Goal: Check status: Check status

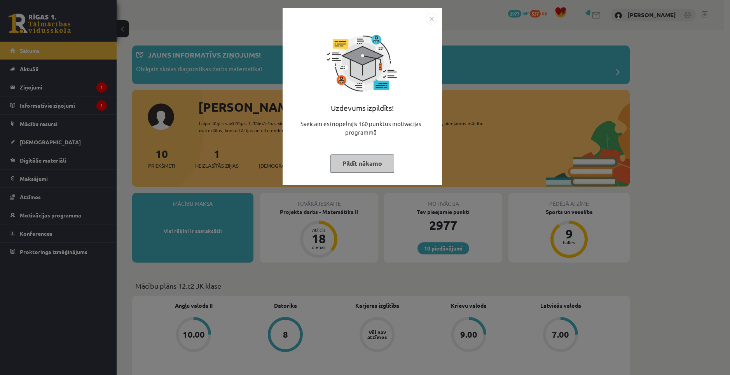
click at [374, 167] on button "Pildīt nākamo" at bounding box center [362, 163] width 64 height 18
click at [374, 167] on div "Uzdevums izpildīts! Sveicam esi nopelnījis 160 punktus motivācijas programmā Pi…" at bounding box center [362, 102] width 150 height 156
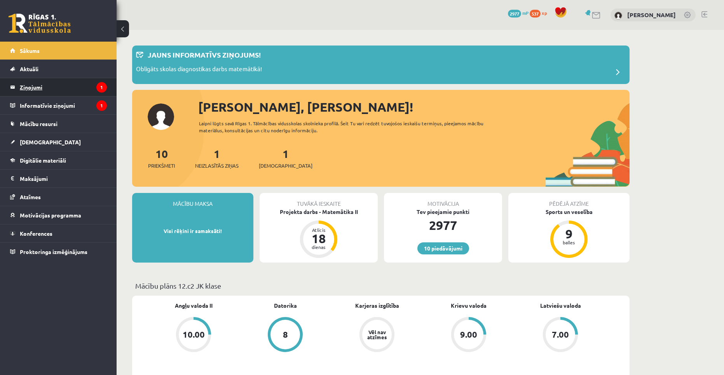
click at [37, 84] on legend "Ziņojumi 1" at bounding box center [63, 87] width 87 height 18
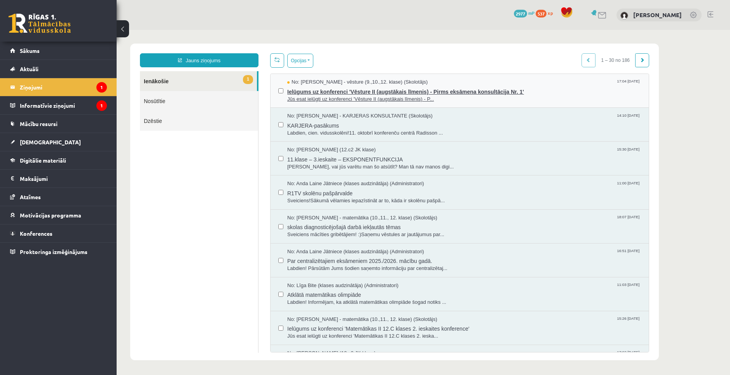
click at [329, 90] on span "Ielūgums uz konferenci 'Vēsture II (augstākais līmenis) - Pirms eksāmena konsul…" at bounding box center [464, 91] width 354 height 10
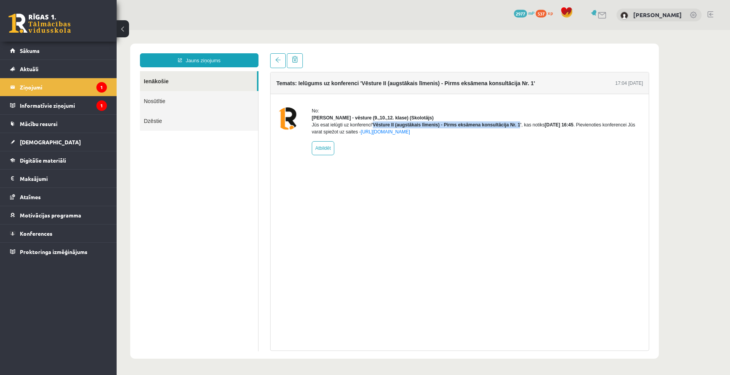
drag, startPoint x: 373, startPoint y: 133, endPoint x: 518, endPoint y: 133, distance: 145.4
click at [518, 128] on b "'Vēsture II (augstākais līmenis) - Pirms eksāmena konsultācija Nr. 1'" at bounding box center [447, 124] width 150 height 5
click at [500, 147] on div "No: [PERSON_NAME] - vēsture (9.,10.,12. klase) (Skolotājs) Jūs esat ielūgti uz …" at bounding box center [477, 131] width 331 height 48
click at [31, 105] on legend "Informatīvie ziņojumi 1" at bounding box center [63, 105] width 87 height 18
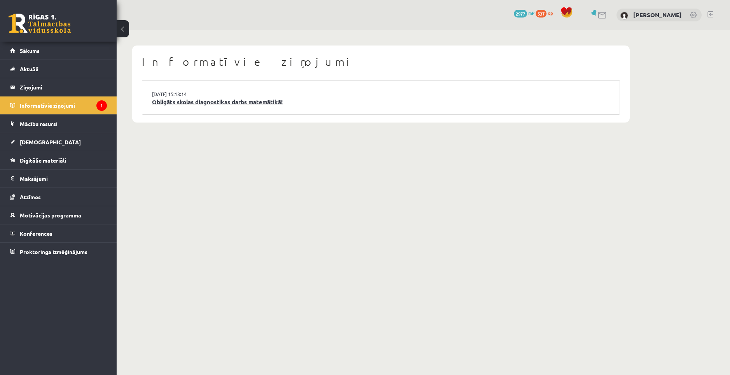
click at [200, 106] on link "Obligāts skolas diagnostikas darbs matemātikā!" at bounding box center [381, 102] width 458 height 9
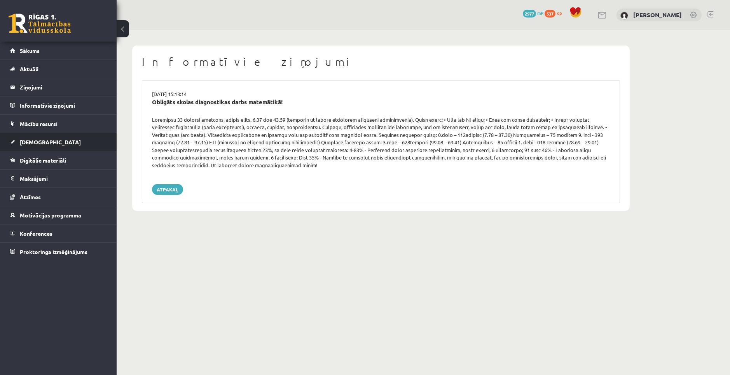
click at [42, 139] on span "[DEMOGRAPHIC_DATA]" at bounding box center [50, 141] width 61 height 7
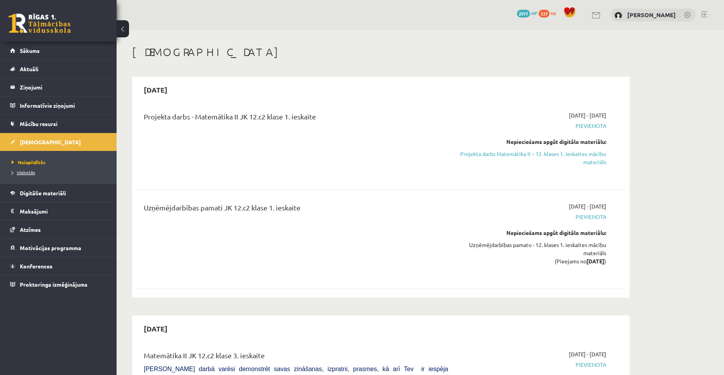
click at [20, 169] on link "Izlabotās" at bounding box center [60, 172] width 97 height 7
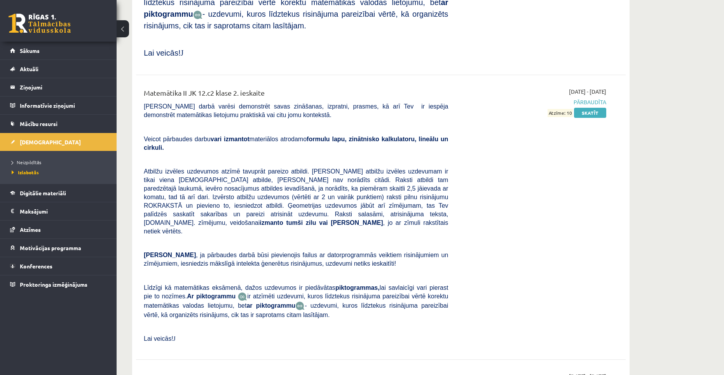
scroll to position [2255, 0]
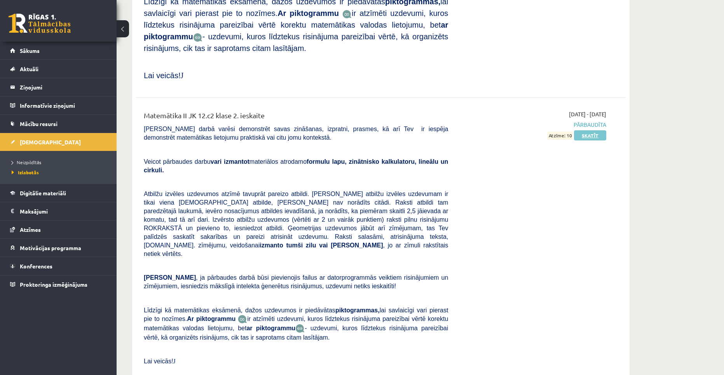
click at [592, 130] on link "Skatīt" at bounding box center [590, 135] width 32 height 10
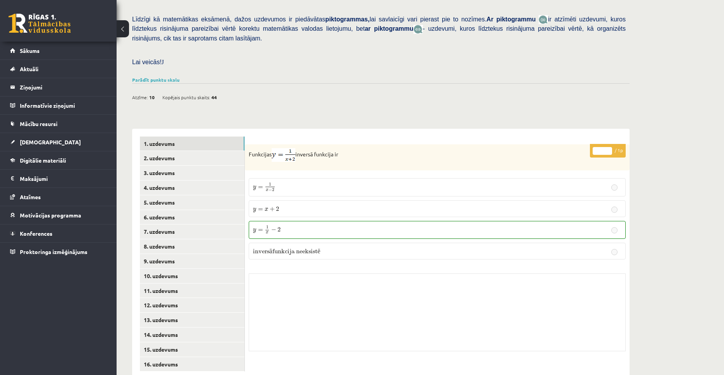
scroll to position [184, 0]
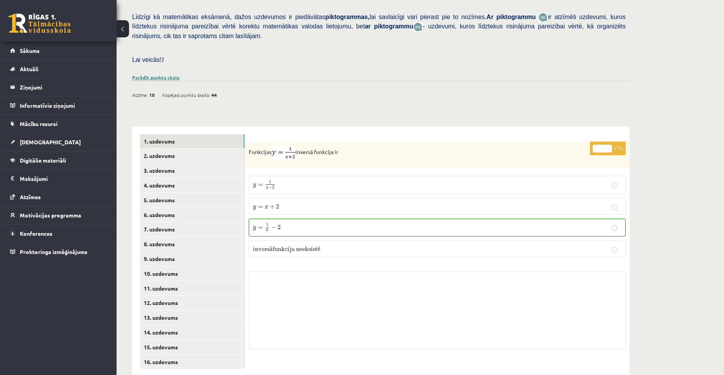
click at [153, 74] on link "Parādīt punktu skalu" at bounding box center [155, 77] width 47 height 6
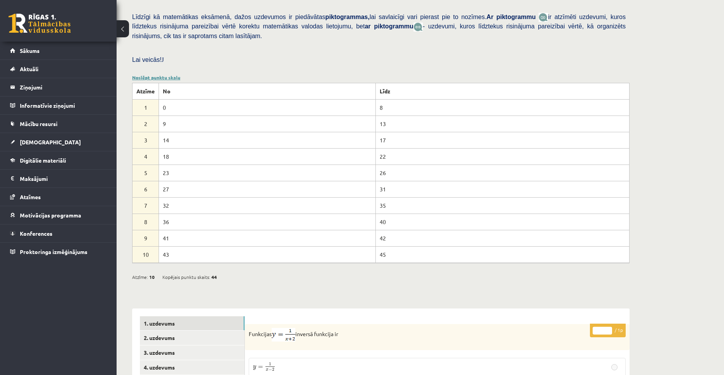
click at [156, 74] on link "Noslēpt punktu skalu" at bounding box center [156, 77] width 48 height 6
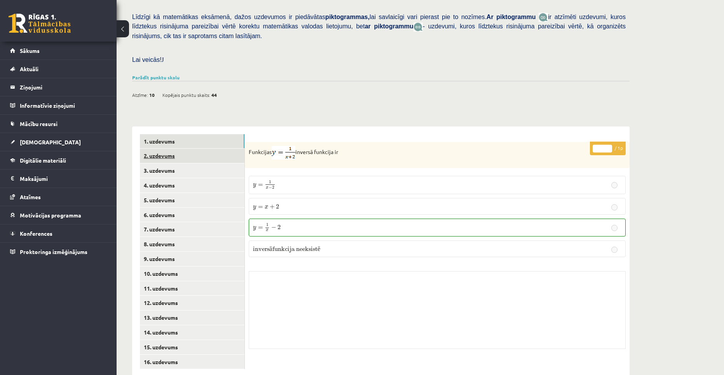
click at [170, 149] on link "2. uzdevums" at bounding box center [192, 156] width 105 height 14
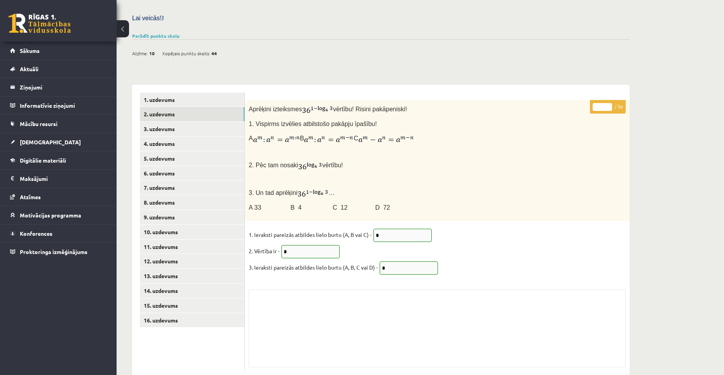
scroll to position [227, 0]
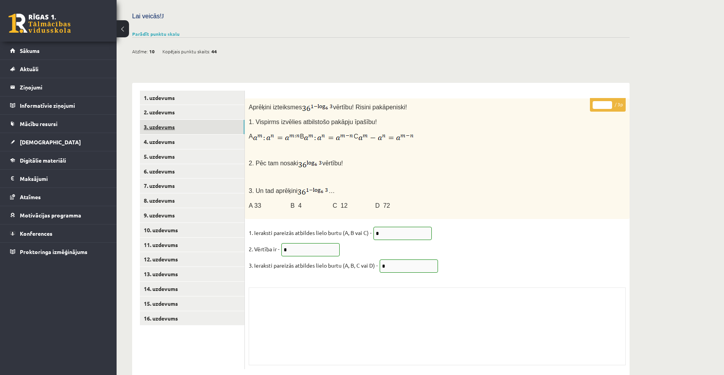
click at [170, 120] on link "3. uzdevums" at bounding box center [192, 127] width 105 height 14
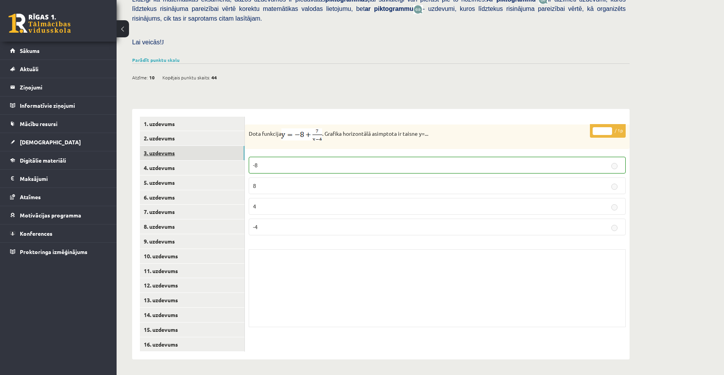
scroll to position [184, 0]
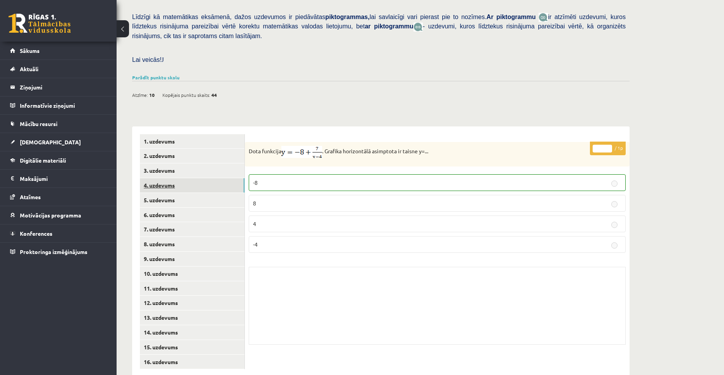
click at [169, 178] on link "4. uzdevums" at bounding box center [192, 185] width 105 height 14
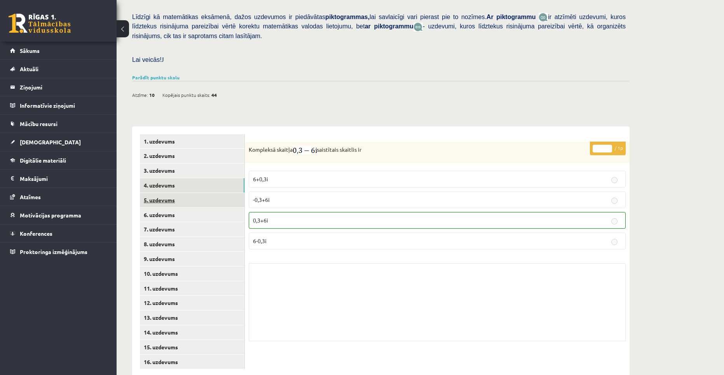
click at [171, 193] on link "5. uzdevums" at bounding box center [192, 200] width 105 height 14
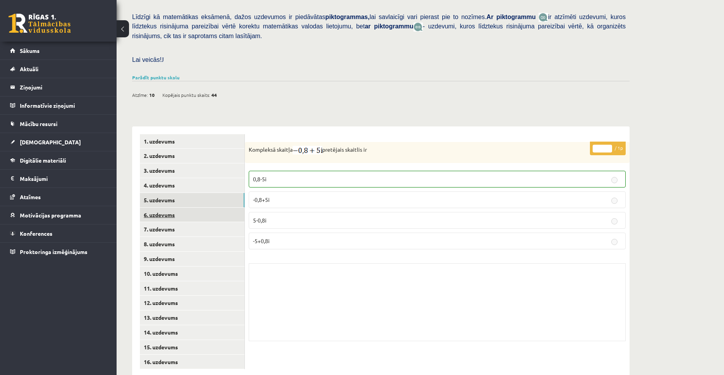
click at [175, 208] on link "6. uzdevums" at bounding box center [192, 215] width 105 height 14
click at [173, 222] on link "7. uzdevums" at bounding box center [192, 229] width 105 height 14
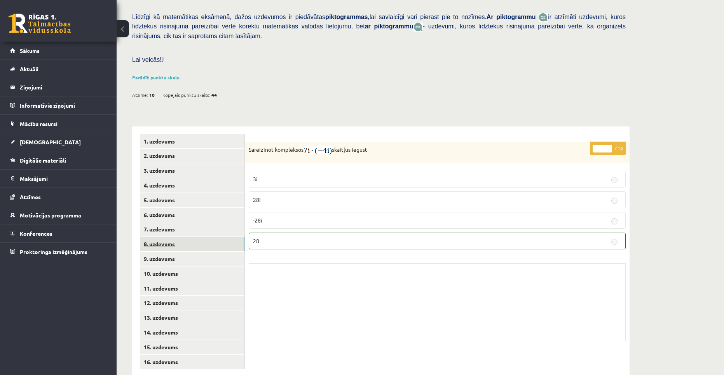
click at [182, 237] on link "8. uzdevums" at bounding box center [192, 244] width 105 height 14
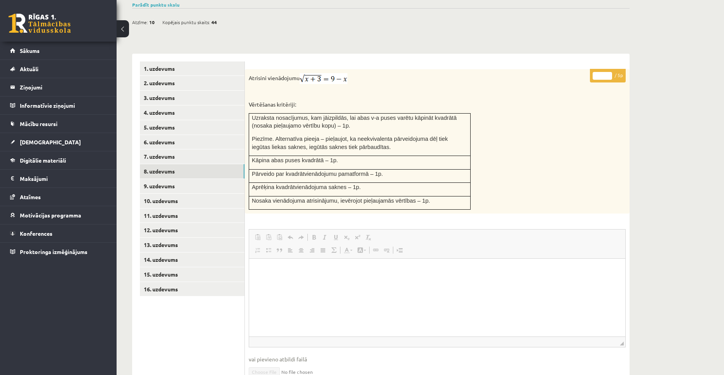
scroll to position [260, 0]
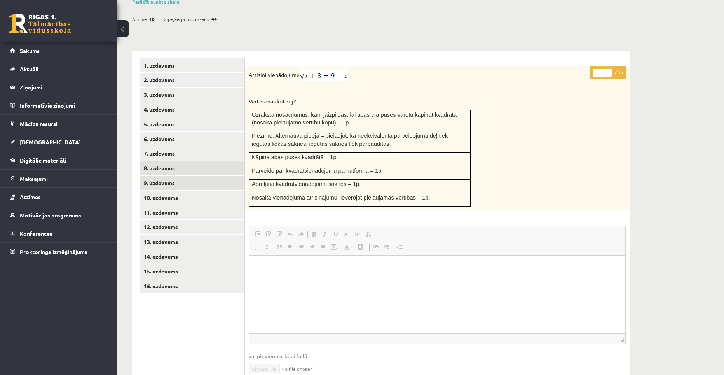
click at [165, 176] on link "9. uzdevums" at bounding box center [192, 183] width 105 height 14
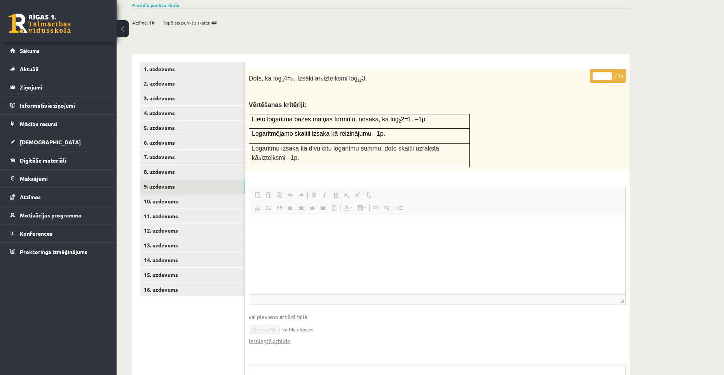
scroll to position [254, 0]
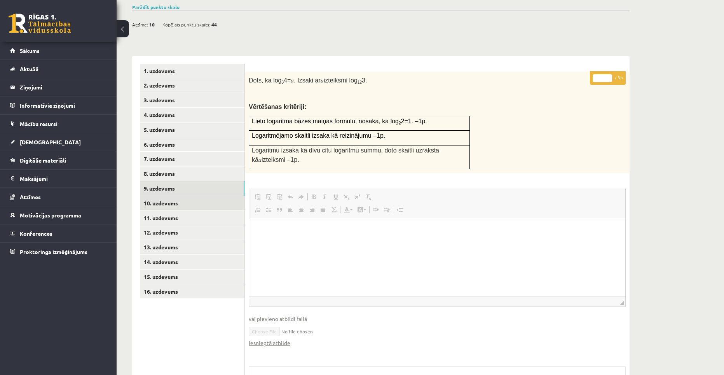
click at [165, 196] on link "10. uzdevums" at bounding box center [192, 203] width 105 height 14
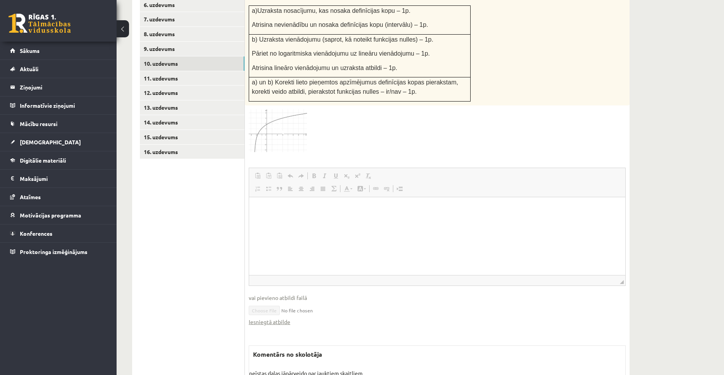
scroll to position [410, 0]
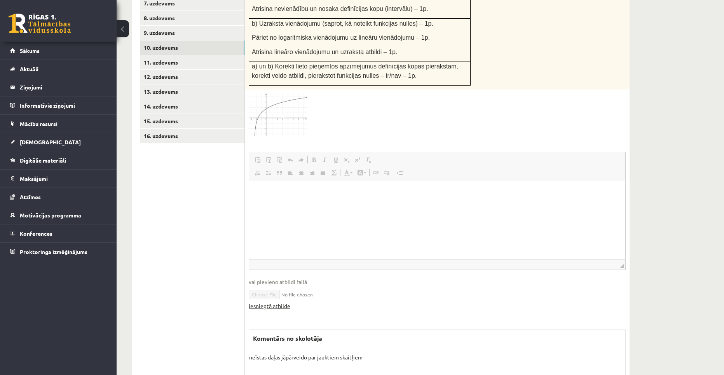
click at [284, 302] on link "Iesniegtā atbilde" at bounding box center [270, 306] width 42 height 8
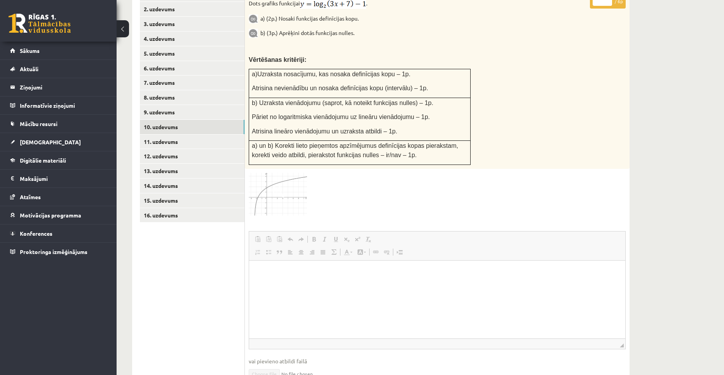
scroll to position [293, 0]
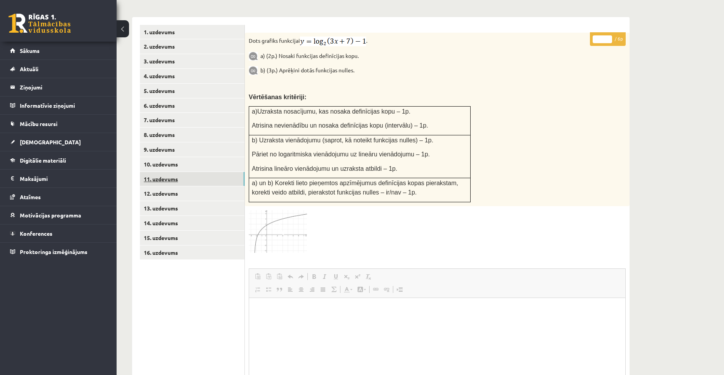
click at [166, 172] on link "11. uzdevums" at bounding box center [192, 179] width 105 height 14
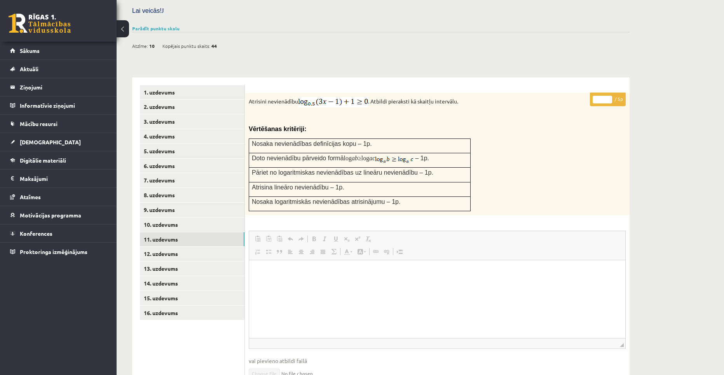
scroll to position [236, 0]
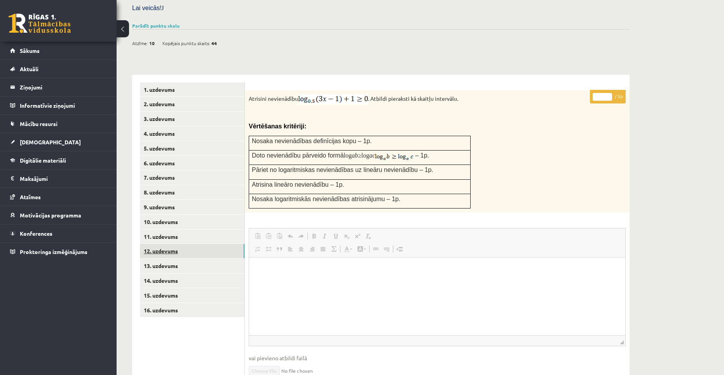
click at [174, 244] on link "12. uzdevums" at bounding box center [192, 251] width 105 height 14
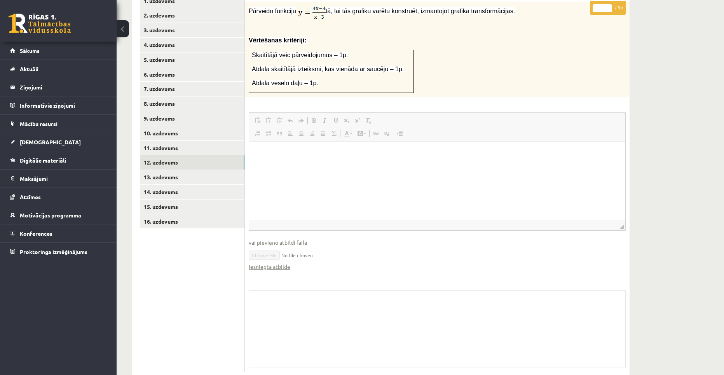
scroll to position [326, 0]
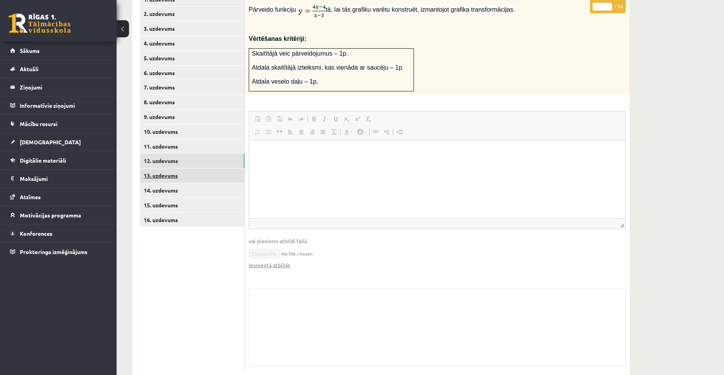
click at [169, 168] on link "13. uzdevums" at bounding box center [192, 175] width 105 height 14
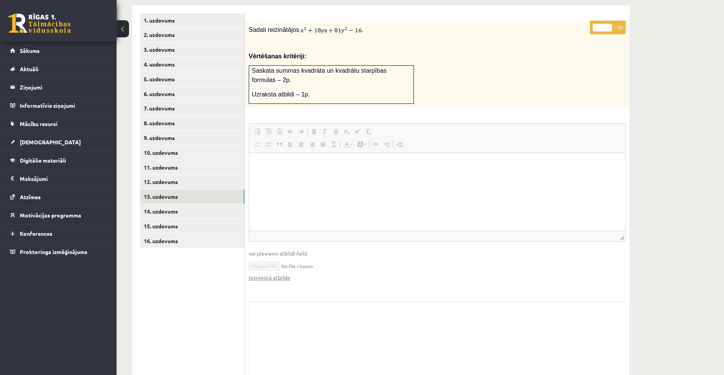
scroll to position [308, 0]
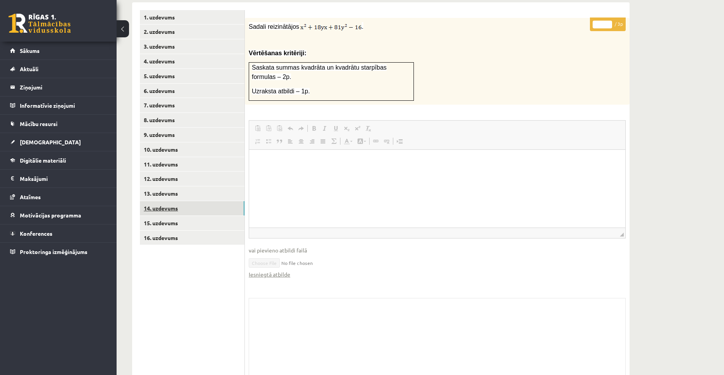
click at [160, 201] on link "14. uzdevums" at bounding box center [192, 208] width 105 height 14
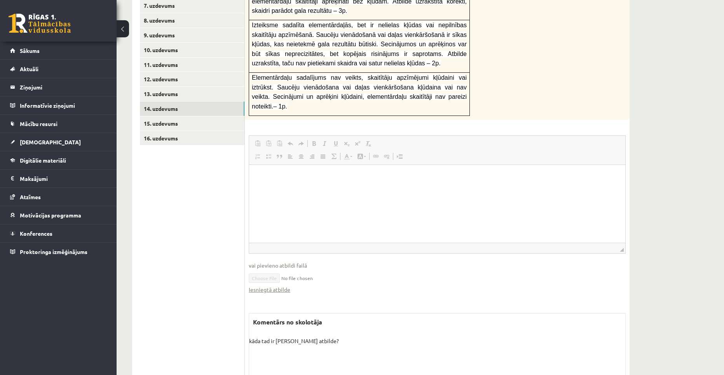
scroll to position [409, 0]
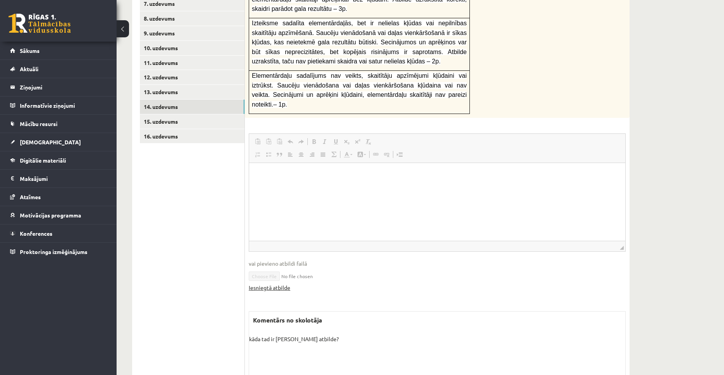
click at [288, 283] on link "Iesniegtā atbilde" at bounding box center [270, 287] width 42 height 8
click at [160, 114] on link "15. uzdevums" at bounding box center [192, 121] width 105 height 14
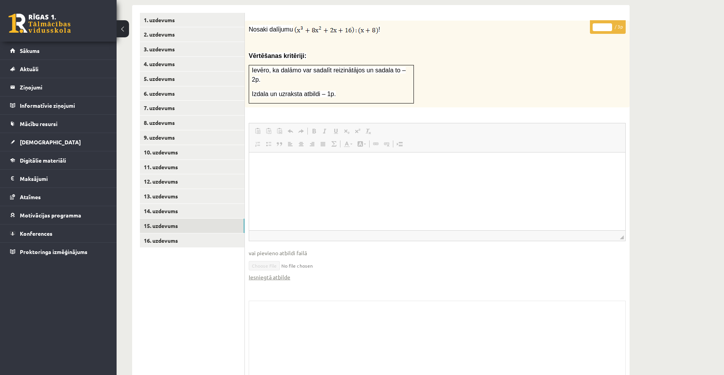
scroll to position [308, 0]
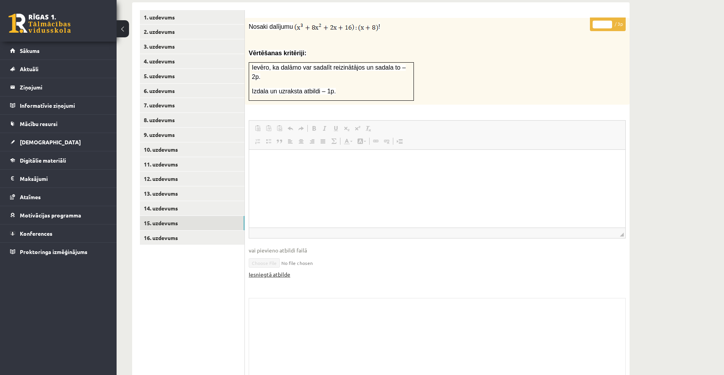
click at [269, 270] on link "Iesniegtā atbilde" at bounding box center [270, 274] width 42 height 8
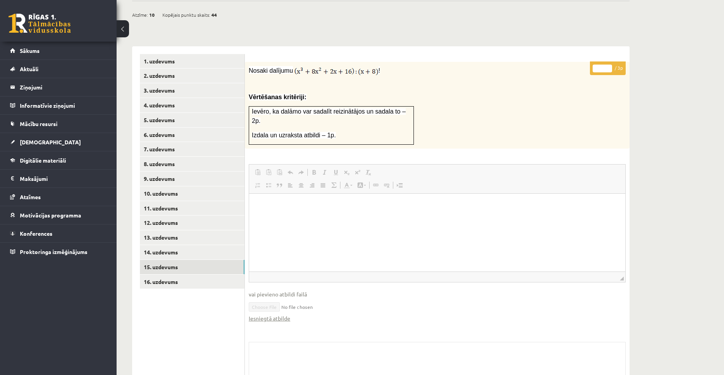
scroll to position [269, 0]
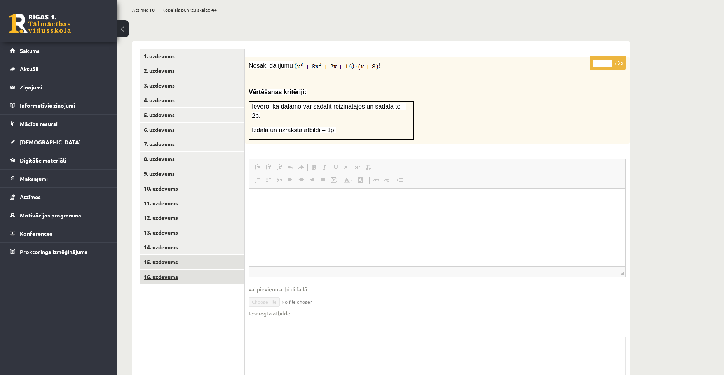
click at [192, 269] on link "16. uzdevums" at bounding box center [192, 276] width 105 height 14
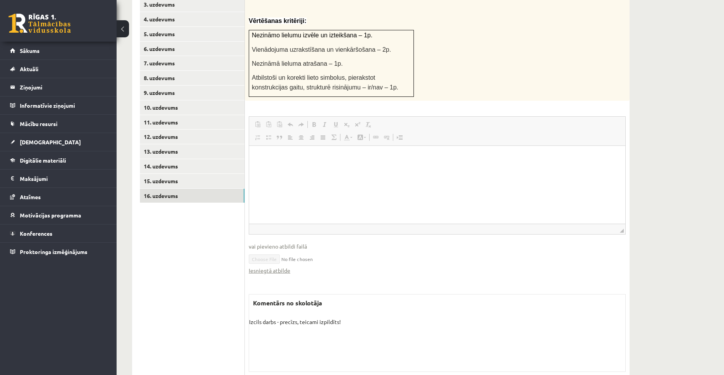
scroll to position [354, 0]
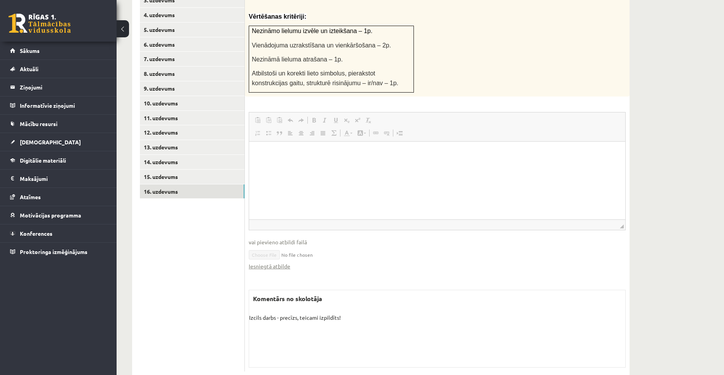
click at [288, 250] on fieldset "Rich Text Editor, wiswyg-editor-user-answer-47433875416180 Redaktora rīkjoslas …" at bounding box center [437, 195] width 377 height 166
click at [287, 262] on link "Iesniegtā atbilde" at bounding box center [270, 266] width 42 height 8
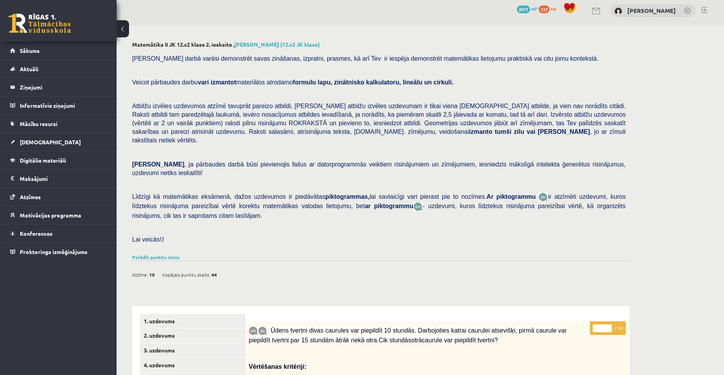
scroll to position [0, 0]
